Goal: Check status: Check status

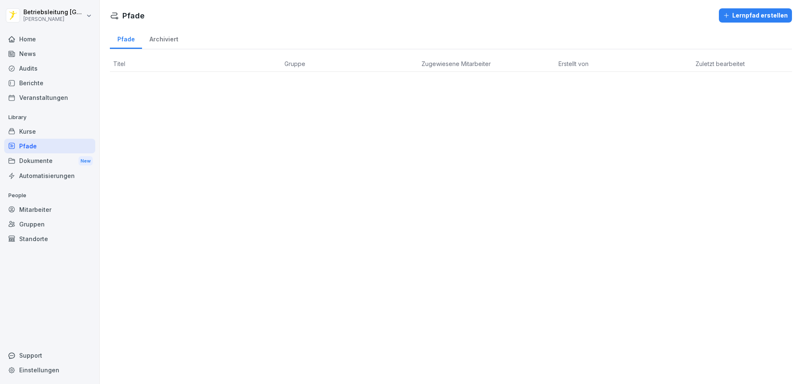
click at [41, 43] on div "Home" at bounding box center [49, 39] width 91 height 15
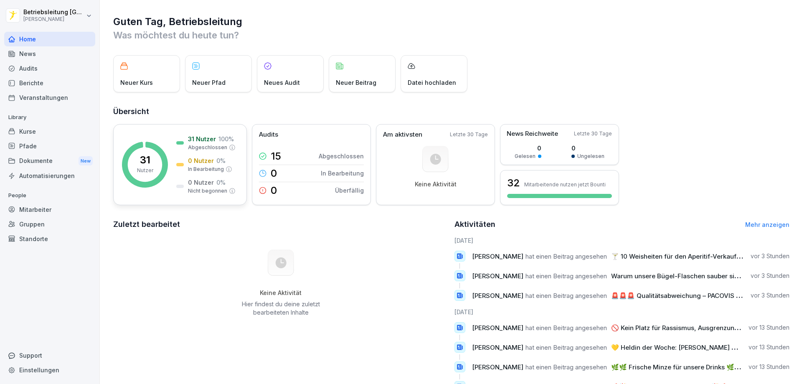
click at [134, 155] on rect at bounding box center [145, 165] width 46 height 46
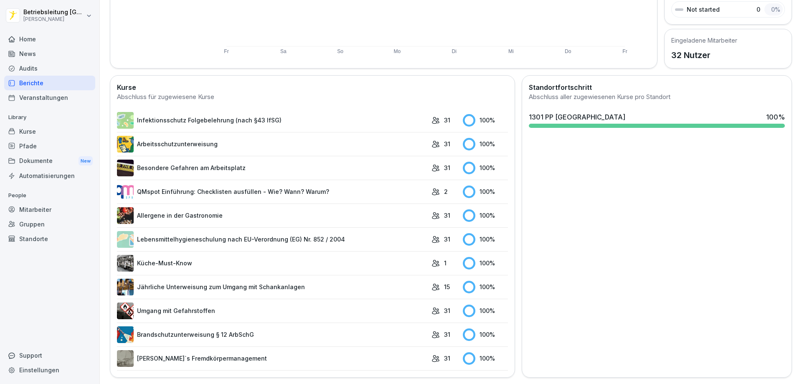
scroll to position [174, 0]
click at [264, 328] on link "Brandschutzunterweisung § 12 ArbSchG" at bounding box center [272, 334] width 310 height 17
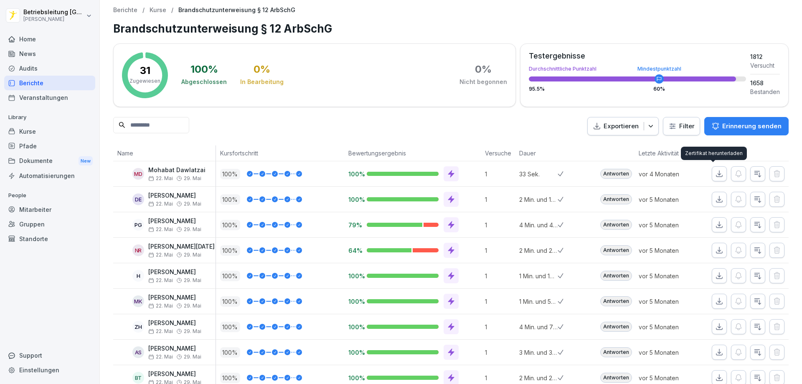
click at [715, 175] on icon "button" at bounding box center [719, 174] width 8 height 8
click at [40, 43] on div "Home" at bounding box center [49, 39] width 91 height 15
